Goal: Transaction & Acquisition: Purchase product/service

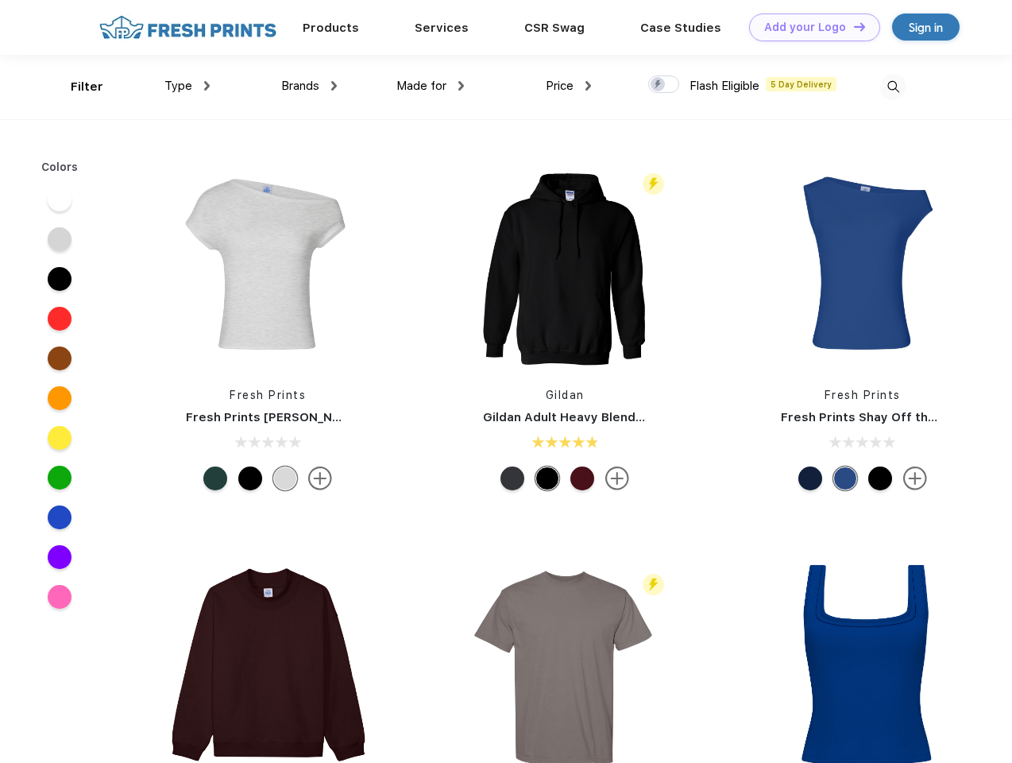
click at [809, 27] on link "Add your Logo Design Tool" at bounding box center [814, 28] width 131 height 28
click at [76, 87] on div "Filter" at bounding box center [87, 87] width 33 height 18
click at [188, 86] on span "Type" at bounding box center [178, 86] width 28 height 14
click at [309, 86] on span "Brands" at bounding box center [300, 86] width 38 height 14
click at [431, 86] on span "Made for" at bounding box center [422, 86] width 50 height 14
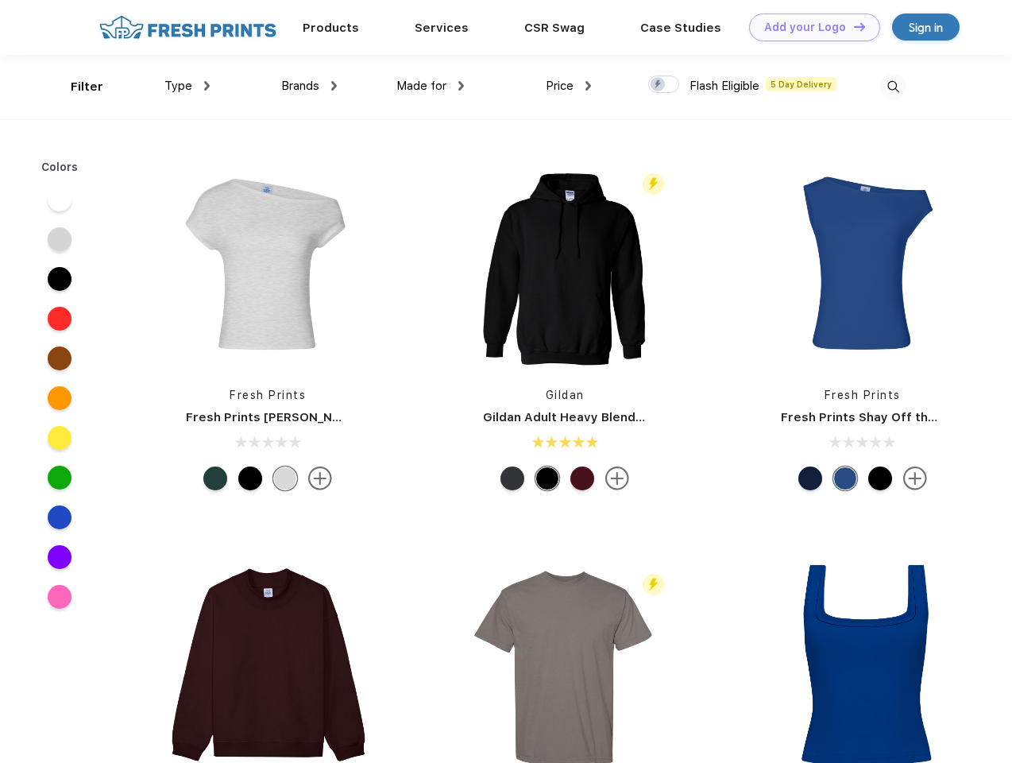
click at [569, 86] on span "Price" at bounding box center [560, 86] width 28 height 14
click at [664, 85] on div at bounding box center [663, 83] width 31 height 17
click at [659, 85] on input "checkbox" at bounding box center [653, 80] width 10 height 10
click at [893, 87] on img at bounding box center [893, 87] width 26 height 26
click at [60, 199] on div at bounding box center [60, 200] width 24 height 24
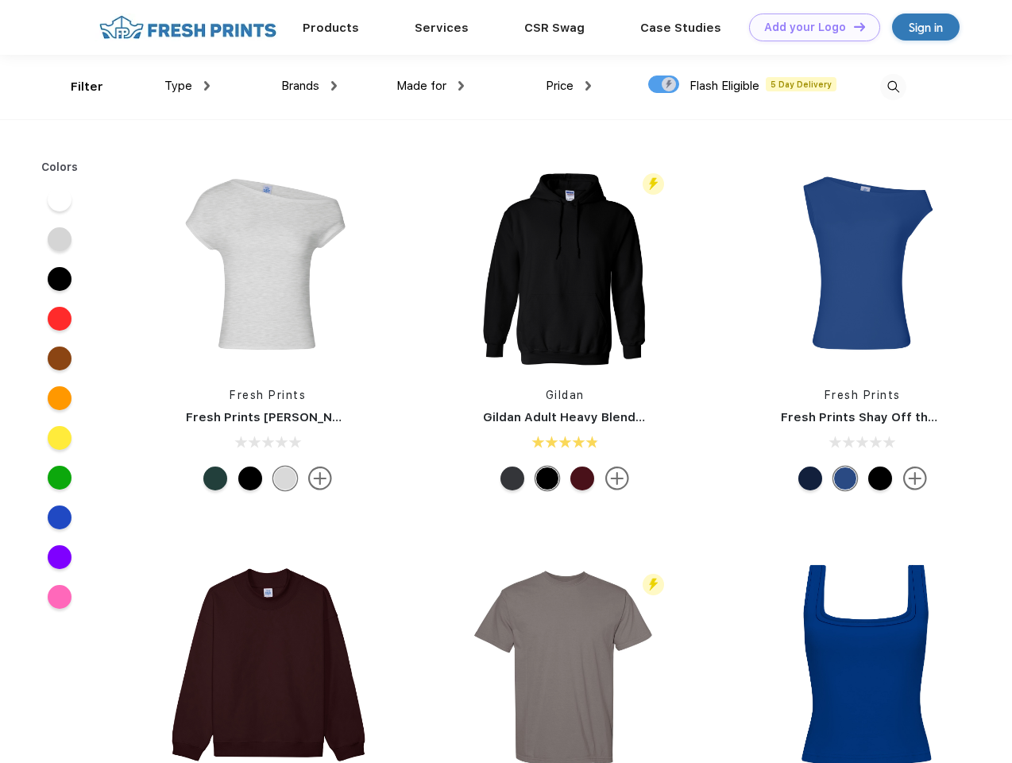
click at [60, 239] on div at bounding box center [60, 239] width 24 height 24
